Goal: Task Accomplishment & Management: Manage account settings

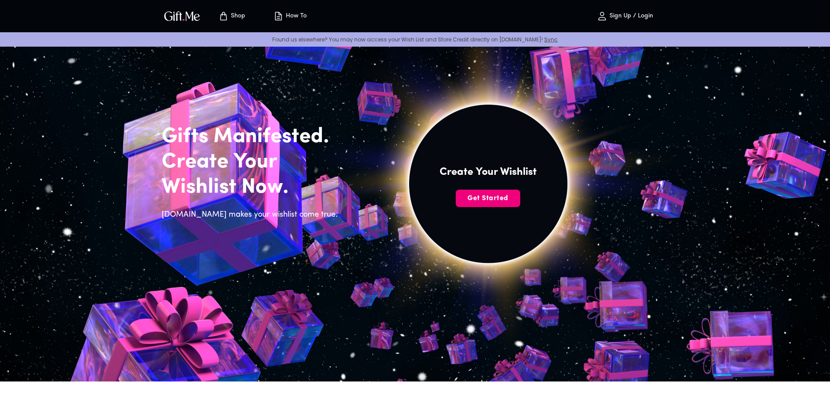
click at [481, 198] on span "Get Started" at bounding box center [488, 198] width 64 height 10
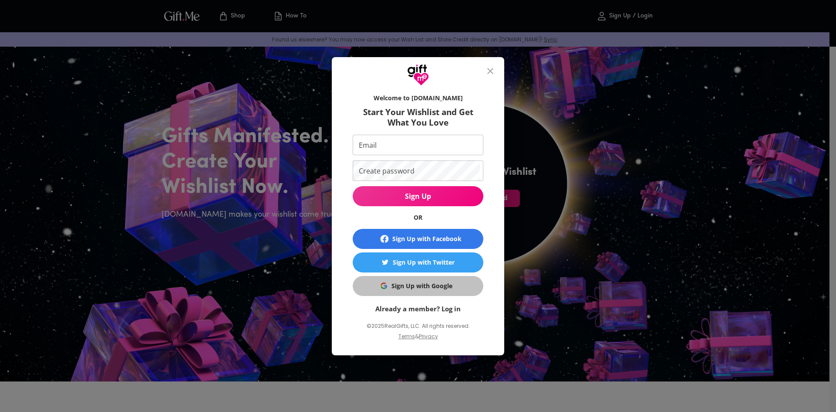
click at [425, 283] on div "Sign Up with Google" at bounding box center [421, 286] width 61 height 10
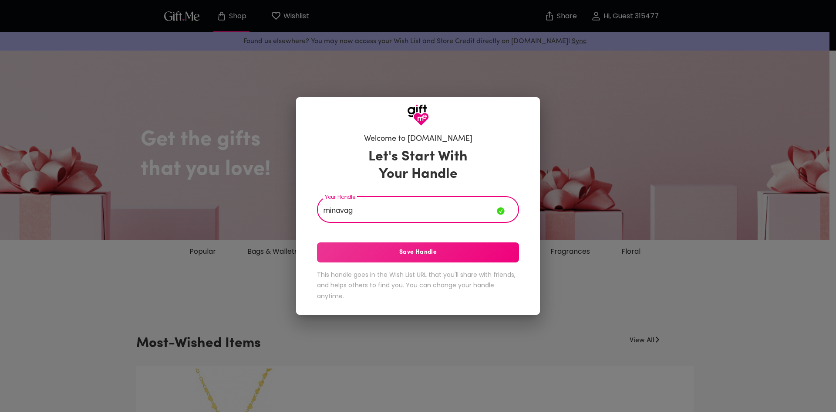
type input "minavag"
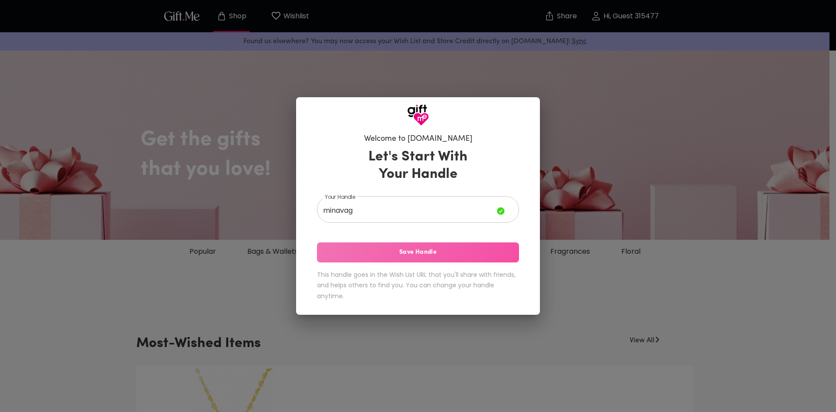
click at [480, 246] on button "Save Handle" at bounding box center [418, 252] width 202 height 20
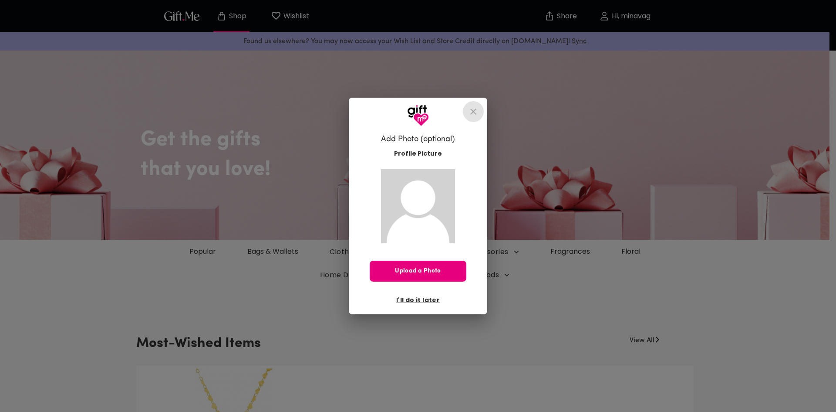
click at [472, 109] on icon "close" at bounding box center [473, 111] width 10 height 10
